Goal: Go to known website: Access a specific website the user already knows

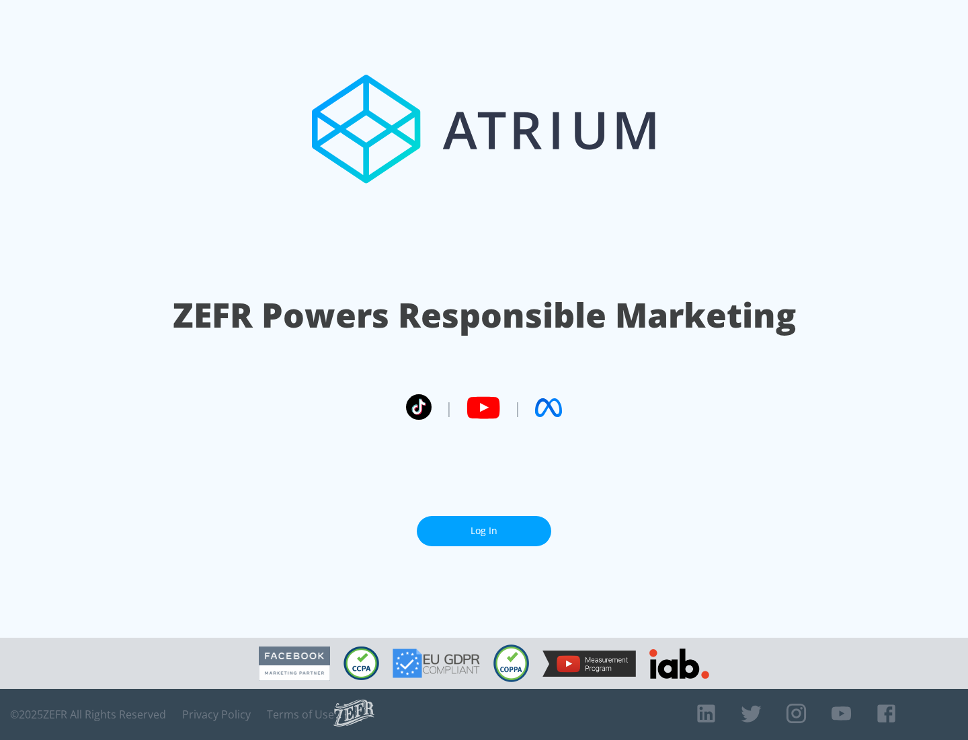
click at [484, 530] on link "Log In" at bounding box center [484, 531] width 134 height 30
